Goal: Task Accomplishment & Management: Complete application form

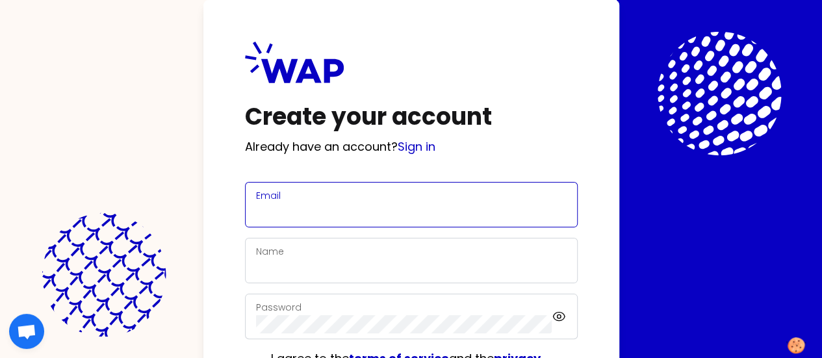
click at [256, 209] on input "Email" at bounding box center [411, 212] width 311 height 18
type input "[PERSON_NAME][EMAIL_ADDRESS][PERSON_NAME][DOMAIN_NAME]"
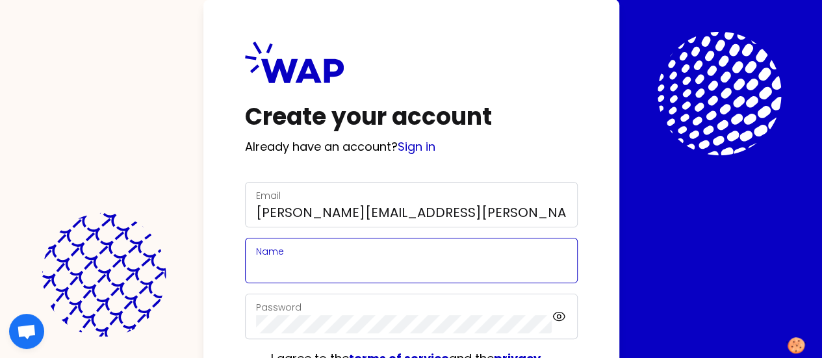
click at [256, 276] on input "Name" at bounding box center [411, 268] width 311 height 18
type input "[DATE]"
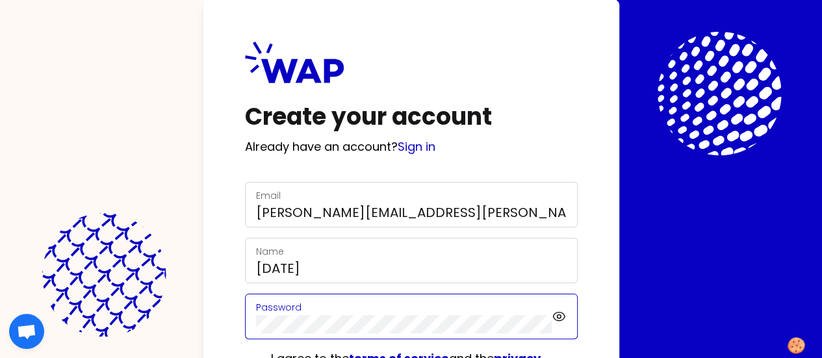
scroll to position [114, 0]
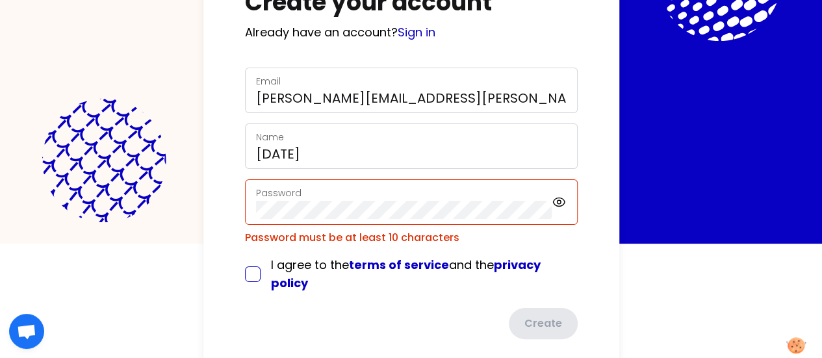
click at [245, 256] on div "I agree to the terms of service and the privacy policy" at bounding box center [411, 274] width 333 height 36
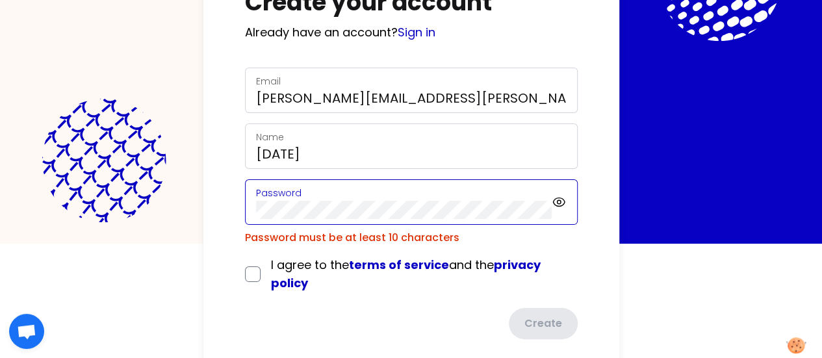
click at [35, 205] on div "Create your account Already have an account? Sign in Email [PERSON_NAME][EMAIL_…" at bounding box center [411, 65] width 822 height 358
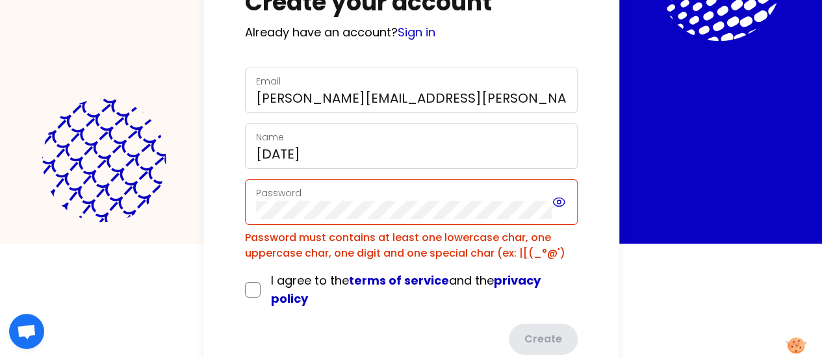
click at [552, 199] on icon at bounding box center [559, 202] width 14 height 16
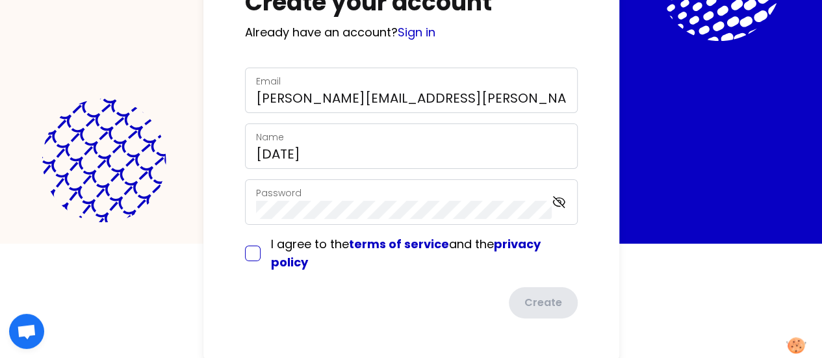
click at [245, 251] on input "checkbox" at bounding box center [253, 254] width 16 height 16
checkbox input "true"
click at [506, 296] on button "Create" at bounding box center [541, 304] width 71 height 34
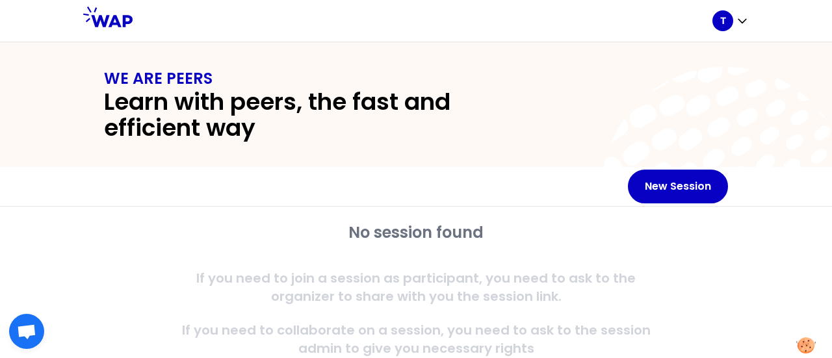
drag, startPoint x: 474, startPoint y: 242, endPoint x: 551, endPoint y: 159, distance: 113.6
click at [551, 159] on div "WE ARE PEERS Learn with peers, the fast and efficient way" at bounding box center [416, 104] width 832 height 125
click at [739, 20] on icon "button" at bounding box center [742, 21] width 8 height 4
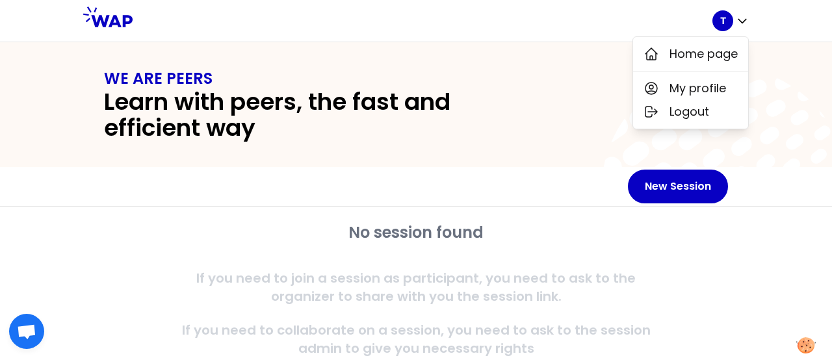
scroll to position [74, 0]
